Goal: Go to known website: Go to known website

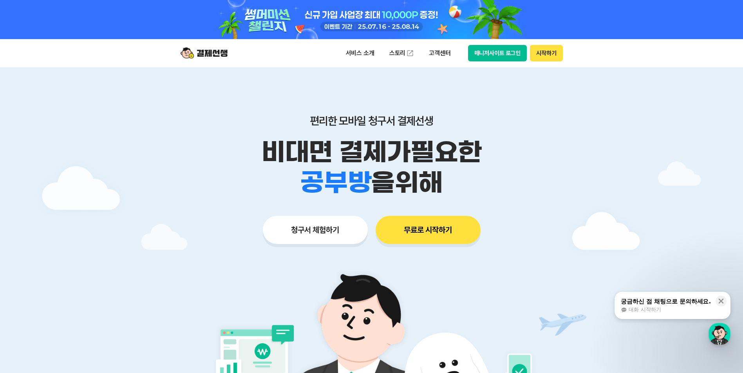
click at [481, 53] on button "매니저사이트 로그인" at bounding box center [497, 53] width 59 height 16
click at [487, 57] on button "매니저사이트 로그인" at bounding box center [497, 53] width 59 height 16
click at [522, 56] on button "매니저사이트 로그인" at bounding box center [497, 53] width 59 height 16
